Goal: Transaction & Acquisition: Purchase product/service

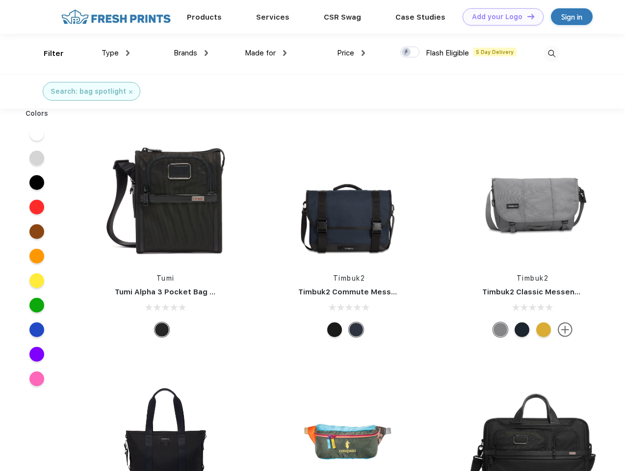
scroll to position [0, 0]
click at [500, 17] on link "Add your Logo Design Tool" at bounding box center [503, 16] width 81 height 17
click at [0, 0] on div "Design Tool" at bounding box center [0, 0] width 0 height 0
click at [527, 16] on link "Add your Logo Design Tool" at bounding box center [503, 16] width 81 height 17
click at [47, 53] on div "Filter" at bounding box center [54, 53] width 20 height 11
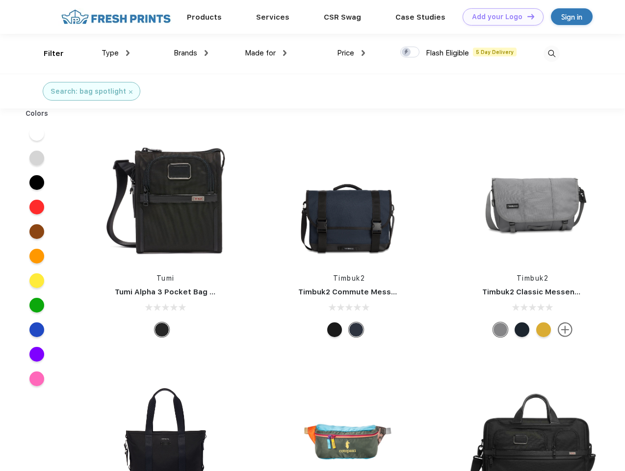
click at [116, 53] on span "Type" at bounding box center [110, 53] width 17 height 9
click at [191, 53] on span "Brands" at bounding box center [186, 53] width 24 height 9
click at [266, 53] on span "Made for" at bounding box center [260, 53] width 31 height 9
click at [351, 53] on span "Price" at bounding box center [345, 53] width 17 height 9
click at [410, 53] on div at bounding box center [409, 52] width 19 height 11
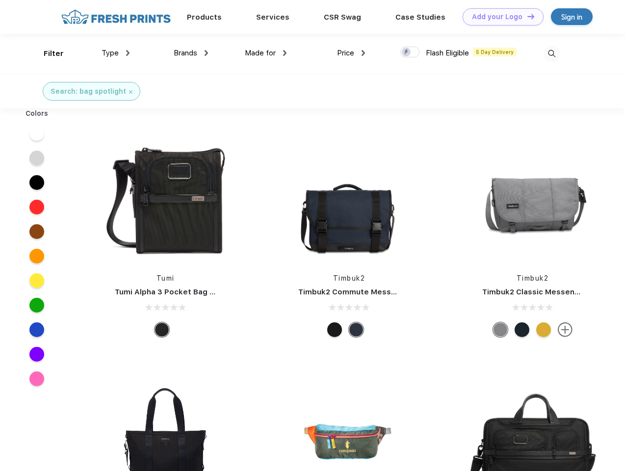
click at [407, 53] on input "checkbox" at bounding box center [403, 49] width 6 height 6
click at [552, 53] on img at bounding box center [552, 54] width 16 height 16
